Goal: Find specific page/section: Find specific page/section

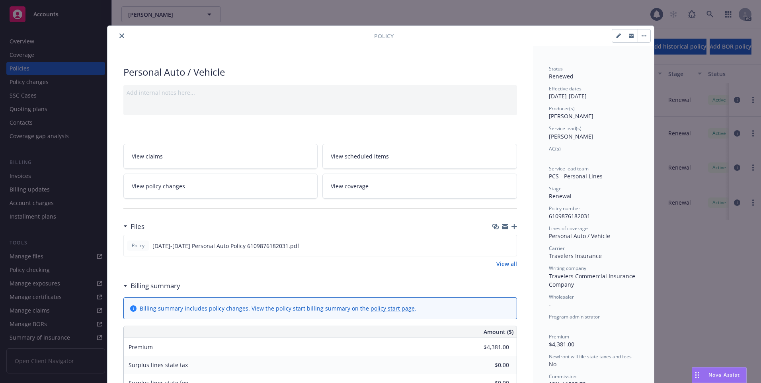
scroll to position [24, 0]
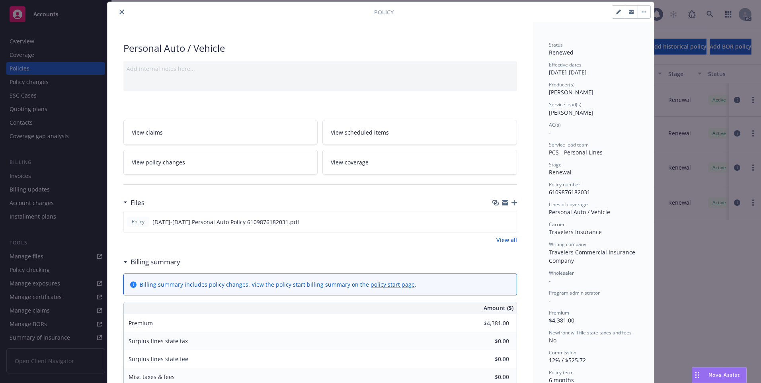
click at [117, 13] on button "close" at bounding box center [122, 12] width 10 height 10
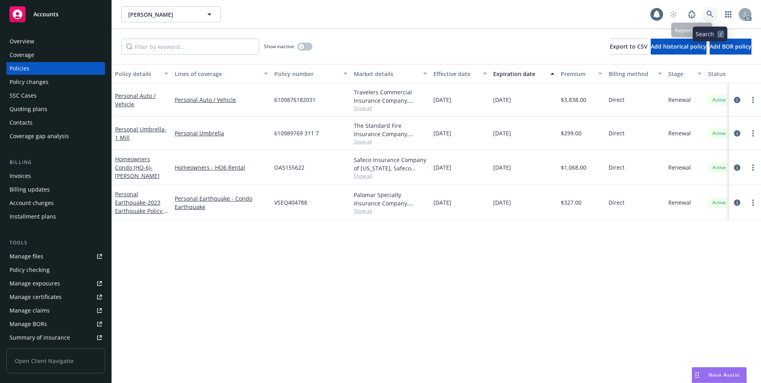
click at [713, 12] on icon at bounding box center [709, 14] width 7 height 7
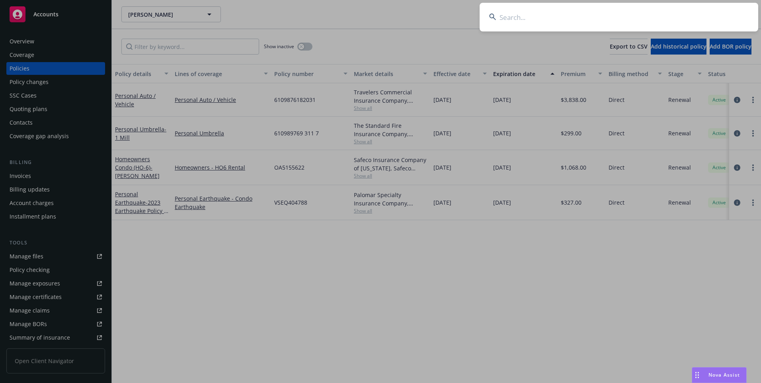
click at [666, 21] on input at bounding box center [618, 17] width 279 height 29
type input "GALACTIC"
